Goal: Navigation & Orientation: Find specific page/section

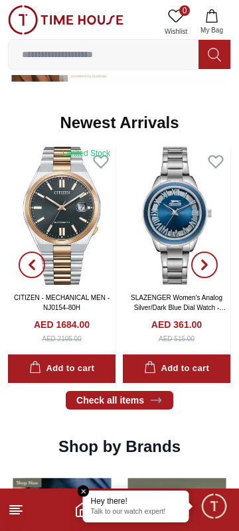
scroll to position [608, 0]
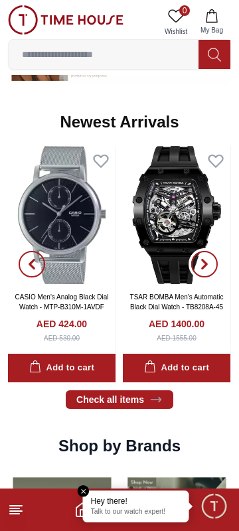
click at [213, 269] on span "button" at bounding box center [204, 264] width 27 height 27
click at [204, 265] on icon "button" at bounding box center [204, 264] width 11 height 11
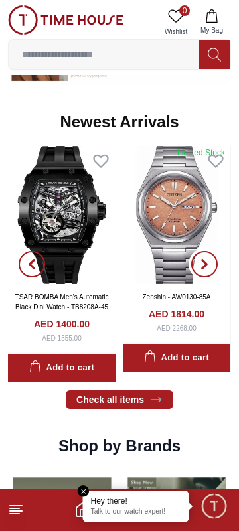
click at [206, 267] on icon "button" at bounding box center [204, 263] width 4 height 9
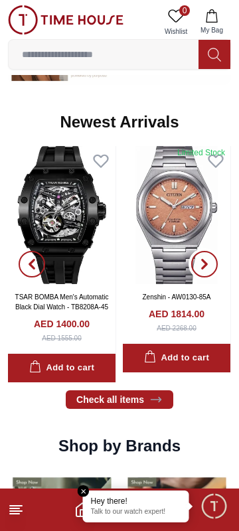
click at [206, 269] on icon "button" at bounding box center [204, 264] width 11 height 11
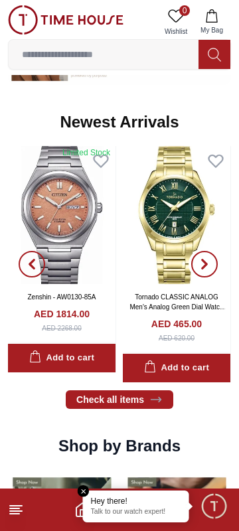
click at [213, 261] on span "button" at bounding box center [204, 264] width 27 height 27
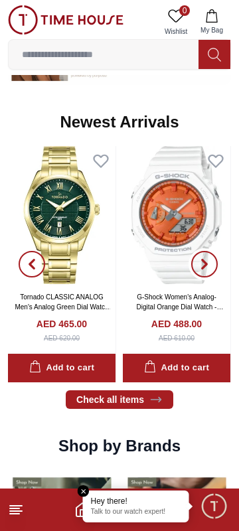
click at [214, 267] on span "button" at bounding box center [204, 264] width 27 height 27
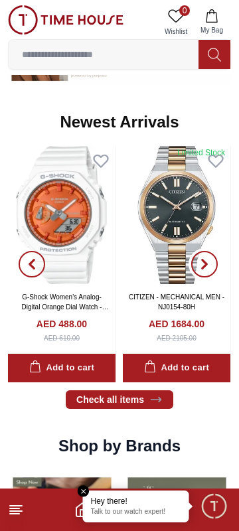
click at [218, 263] on button "button" at bounding box center [204, 264] width 48 height 236
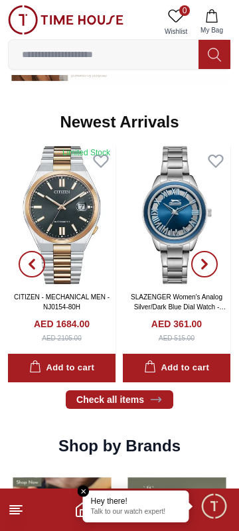
click at [213, 262] on span "button" at bounding box center [204, 264] width 27 height 27
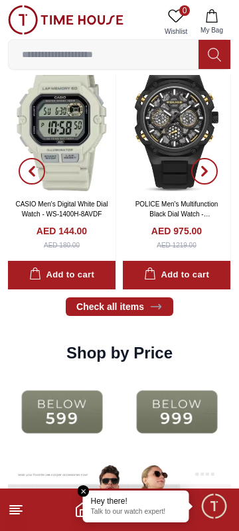
scroll to position [1255, 0]
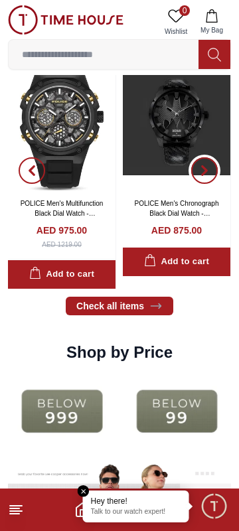
click at [210, 171] on span "button" at bounding box center [204, 170] width 27 height 27
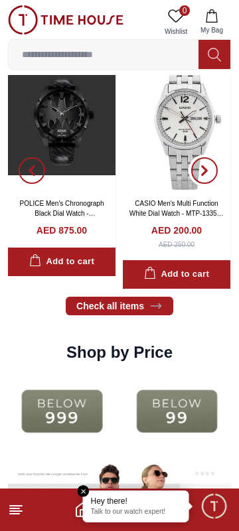
click at [206, 174] on icon "button" at bounding box center [204, 170] width 4 height 9
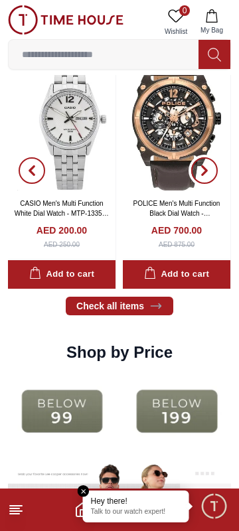
click at [208, 176] on icon "button" at bounding box center [204, 170] width 11 height 11
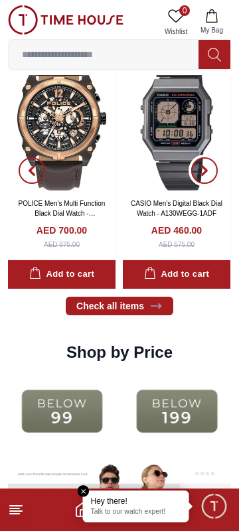
click at [208, 171] on icon "button" at bounding box center [204, 170] width 11 height 11
click at [207, 172] on icon "button" at bounding box center [204, 170] width 11 height 11
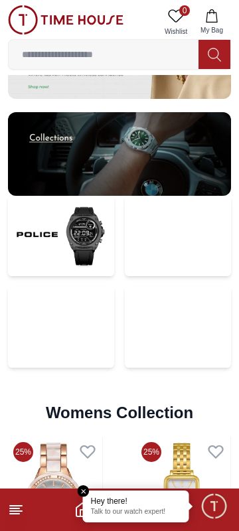
scroll to position [2435, 0]
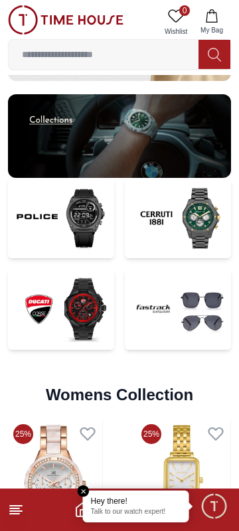
click at [190, 317] on img at bounding box center [178, 309] width 106 height 81
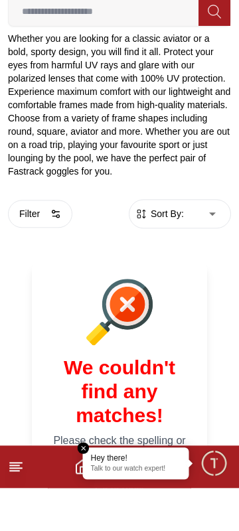
scroll to position [314, 0]
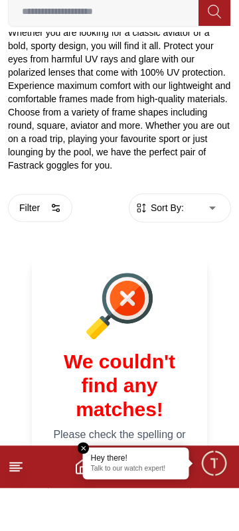
click at [151, 512] on button "Go to Back" at bounding box center [119, 526] width 143 height 28
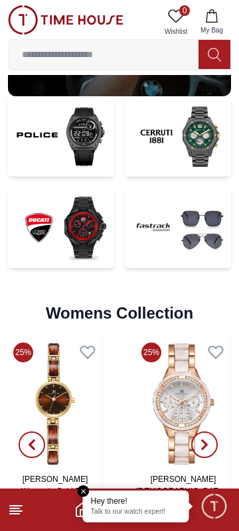
scroll to position [2721, 0]
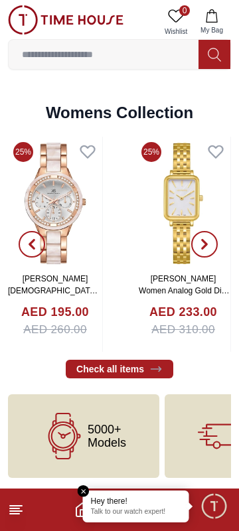
click at [80, 494] on em "Close tooltip" at bounding box center [84, 491] width 12 height 12
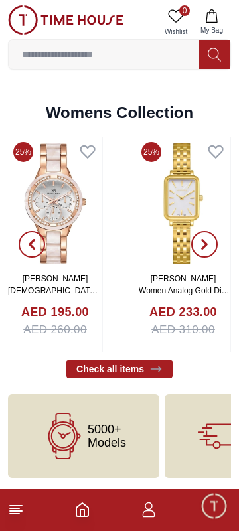
click at [84, 516] on polyline "Home" at bounding box center [82, 512] width 4 height 7
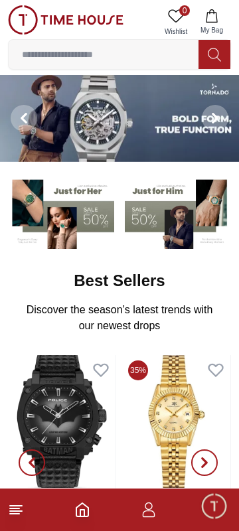
click at [20, 515] on icon at bounding box center [16, 509] width 16 height 16
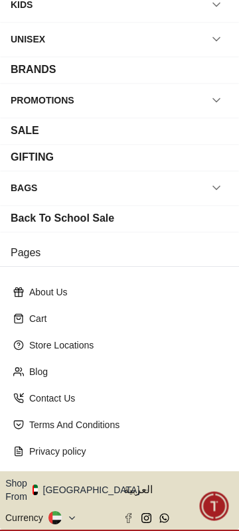
scroll to position [149, 0]
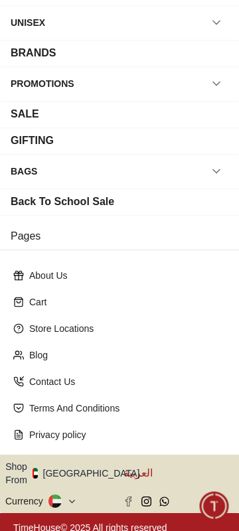
click at [131, 469] on span "العربية" at bounding box center [178, 473] width 110 height 16
